Goal: Information Seeking & Learning: Learn about a topic

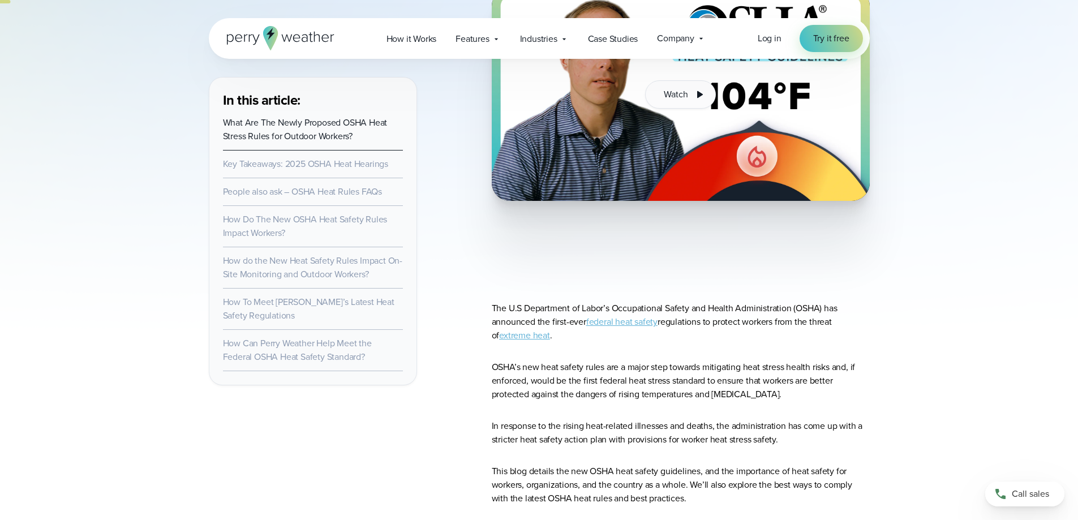
scroll to position [453, 0]
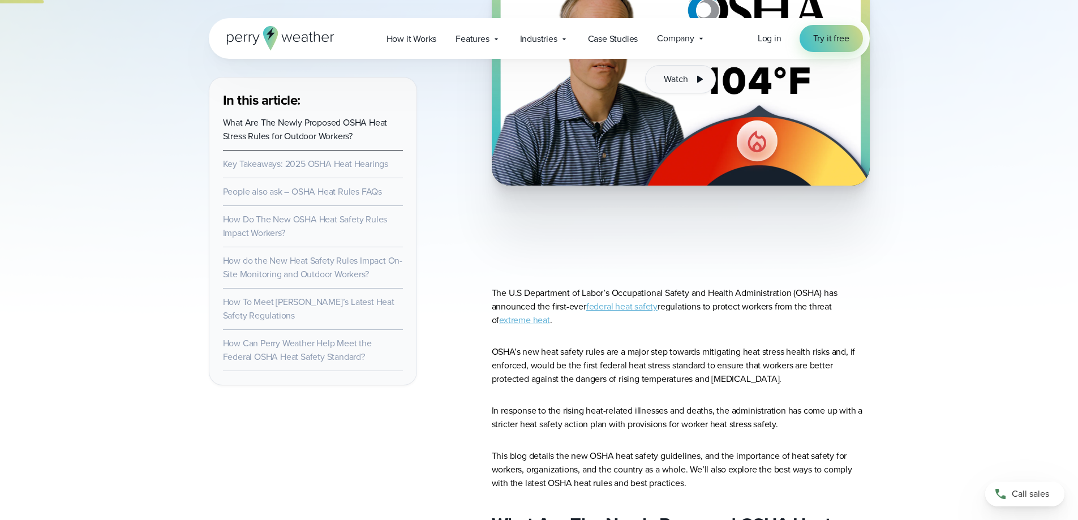
click at [633, 307] on link "federal heat safety" at bounding box center [621, 306] width 71 height 13
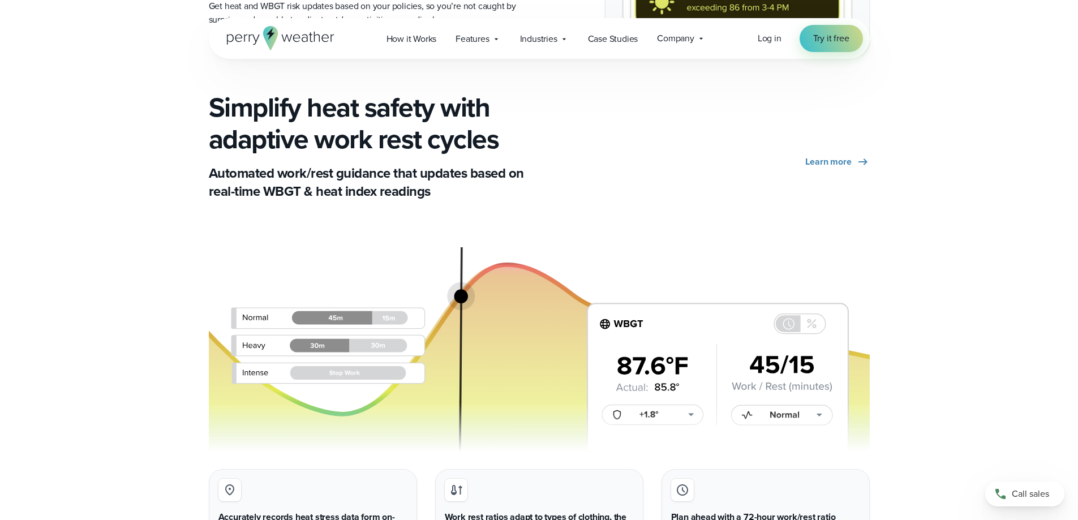
scroll to position [2038, 0]
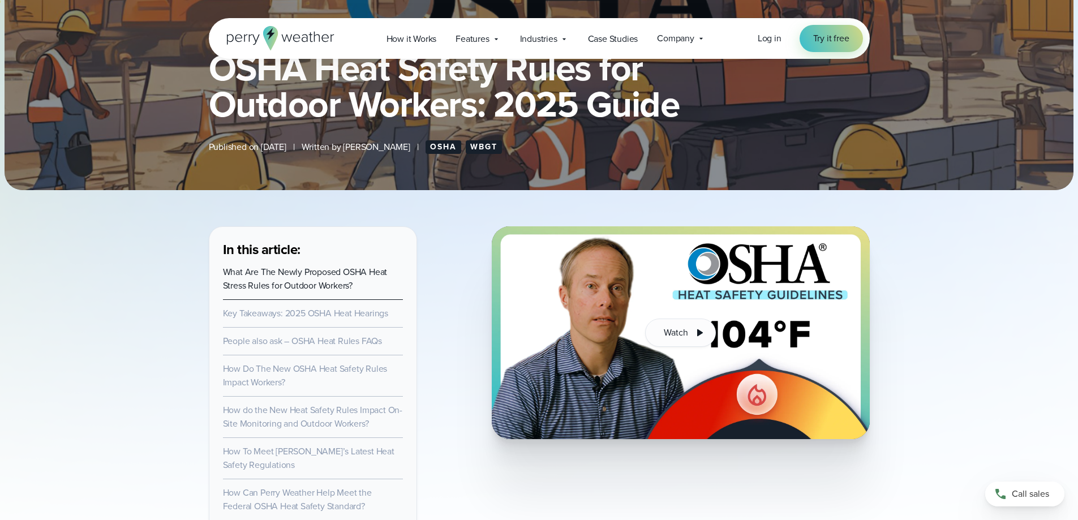
scroll to position [188, 0]
